Goal: Information Seeking & Learning: Learn about a topic

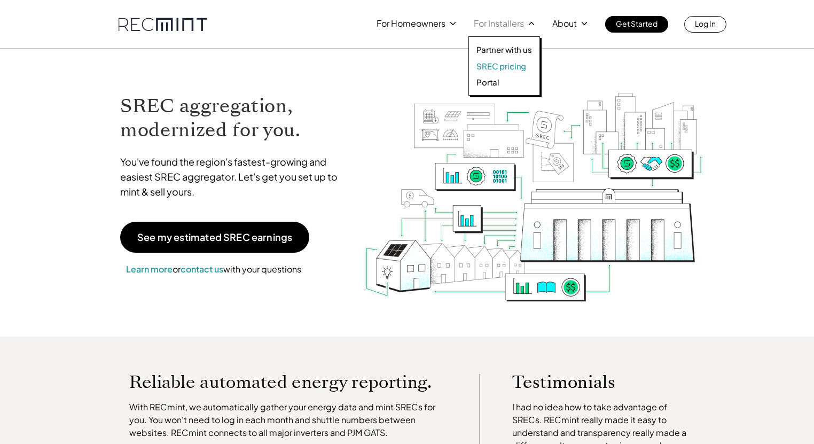
click at [496, 68] on p "SREC pricing" at bounding box center [501, 66] width 50 height 11
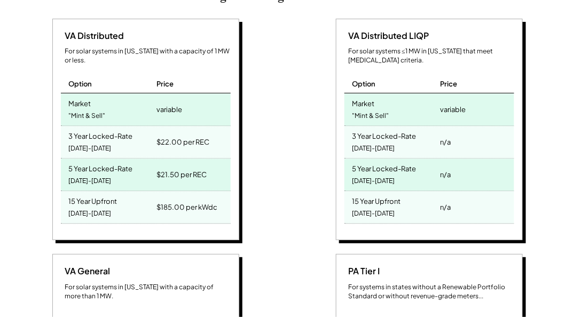
scroll to position [518, 0]
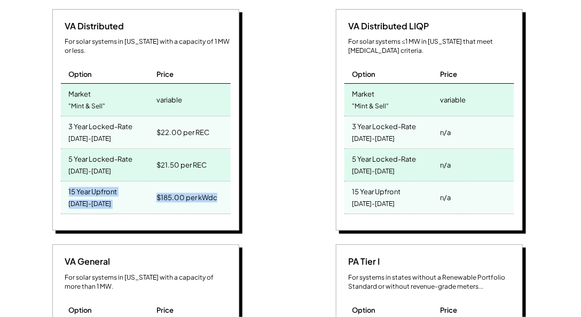
drag, startPoint x: 229, startPoint y: 180, endPoint x: 39, endPoint y: 176, distance: 190.1
click at [39, 176] on div "VA Distributed For solar systems in Virginia with a capacity of 1 MW or less. O…" at bounding box center [147, 121] width 273 height 225
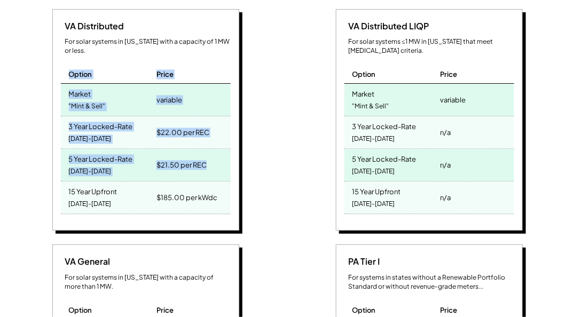
drag, startPoint x: 215, startPoint y: 161, endPoint x: 58, endPoint y: 60, distance: 186.6
click at [58, 60] on div "VA Distributed For solar systems in Virginia with a capacity of 1 MW or less. O…" at bounding box center [145, 120] width 187 height 222
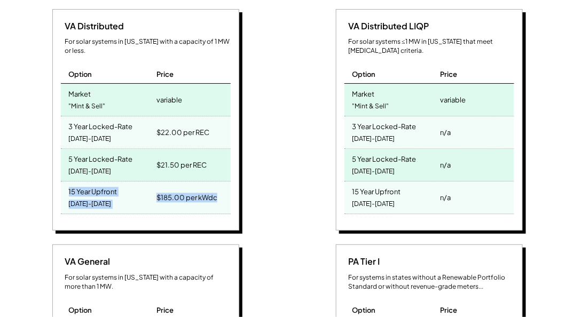
drag, startPoint x: 227, startPoint y: 178, endPoint x: 57, endPoint y: 171, distance: 170.5
click at [57, 171] on div "VA Distributed For solar systems in Virginia with a capacity of 1 MW or less. O…" at bounding box center [145, 120] width 187 height 222
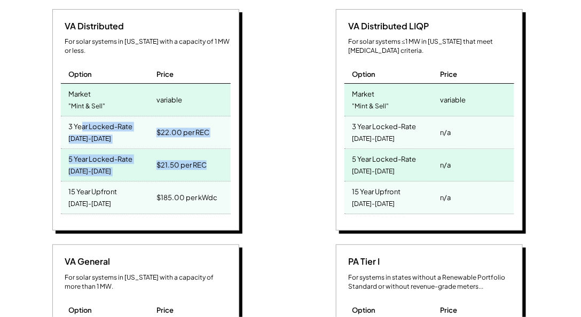
drag, startPoint x: 221, startPoint y: 156, endPoint x: 80, endPoint y: 112, distance: 147.3
click at [80, 112] on div "VA Distributed For solar systems in Virginia with a capacity of 1 MW or less. O…" at bounding box center [145, 120] width 187 height 222
click at [84, 132] on div "2025-2027" at bounding box center [90, 139] width 43 height 14
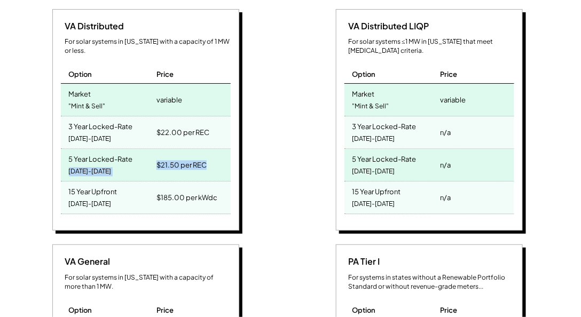
drag, startPoint x: 155, startPoint y: 144, endPoint x: 140, endPoint y: 140, distance: 15.3
click at [140, 149] on div "5 Year Locked-Rate 2025-2029 $21.50 per REC" at bounding box center [146, 165] width 170 height 33
click at [140, 149] on div "5 Year Locked-Rate 2025-2029" at bounding box center [107, 165] width 93 height 32
drag, startPoint x: 229, startPoint y: 139, endPoint x: 152, endPoint y: 140, distance: 76.9
click at [152, 149] on div "5 Year Locked-Rate 2025-2029 $21.50 per REC" at bounding box center [146, 165] width 170 height 33
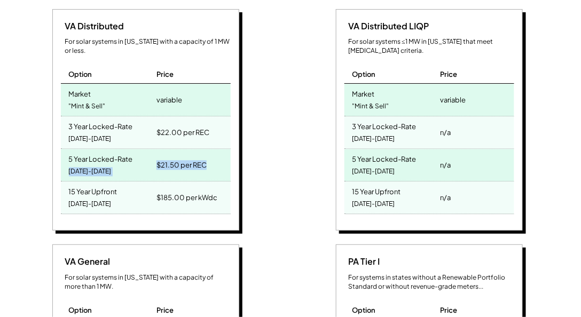
click at [152, 149] on div "5 Year Locked-Rate 2025-2029" at bounding box center [107, 165] width 93 height 32
